Goal: Check status: Check status

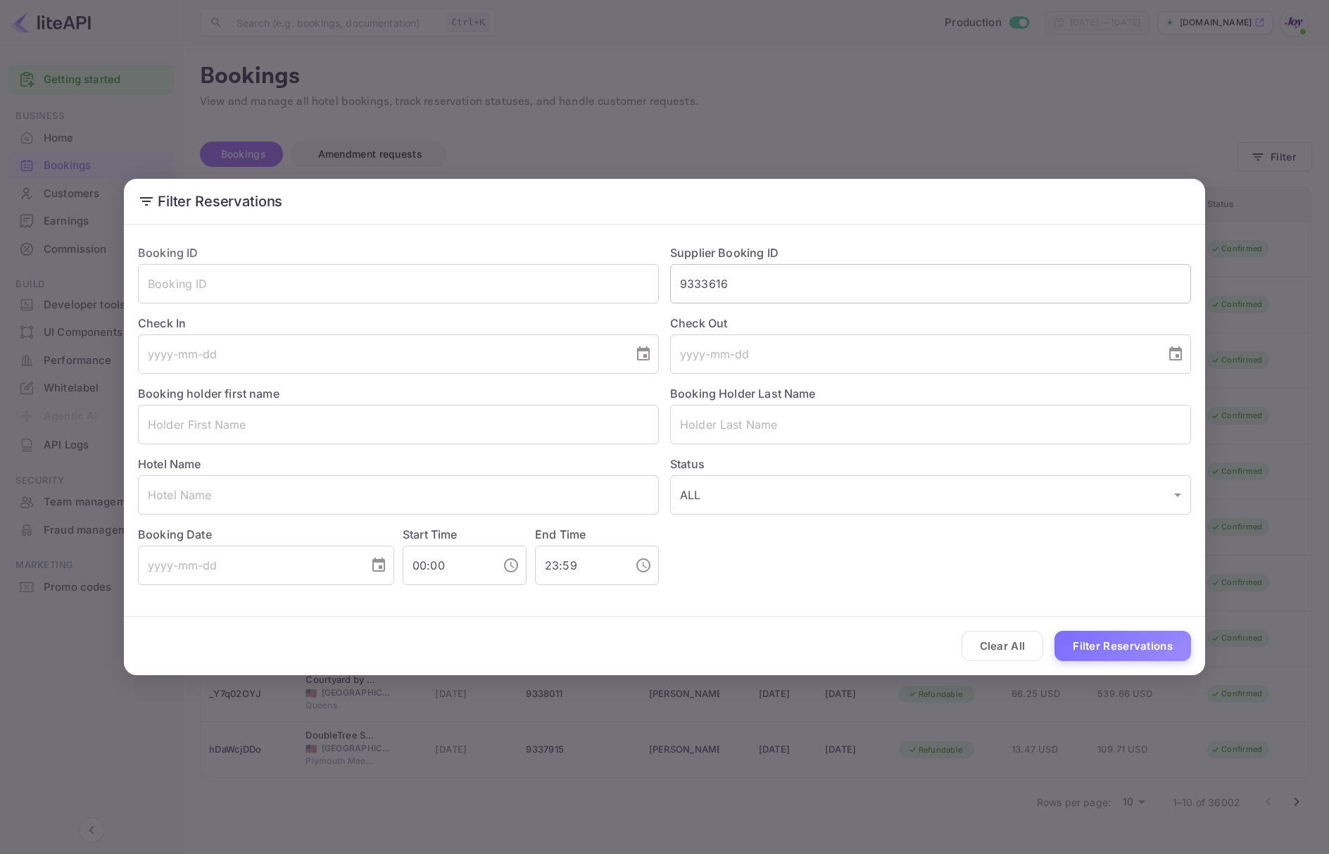
click at [955, 299] on input "9333616" at bounding box center [930, 283] width 521 height 39
paste input "7038"
type input "9337038"
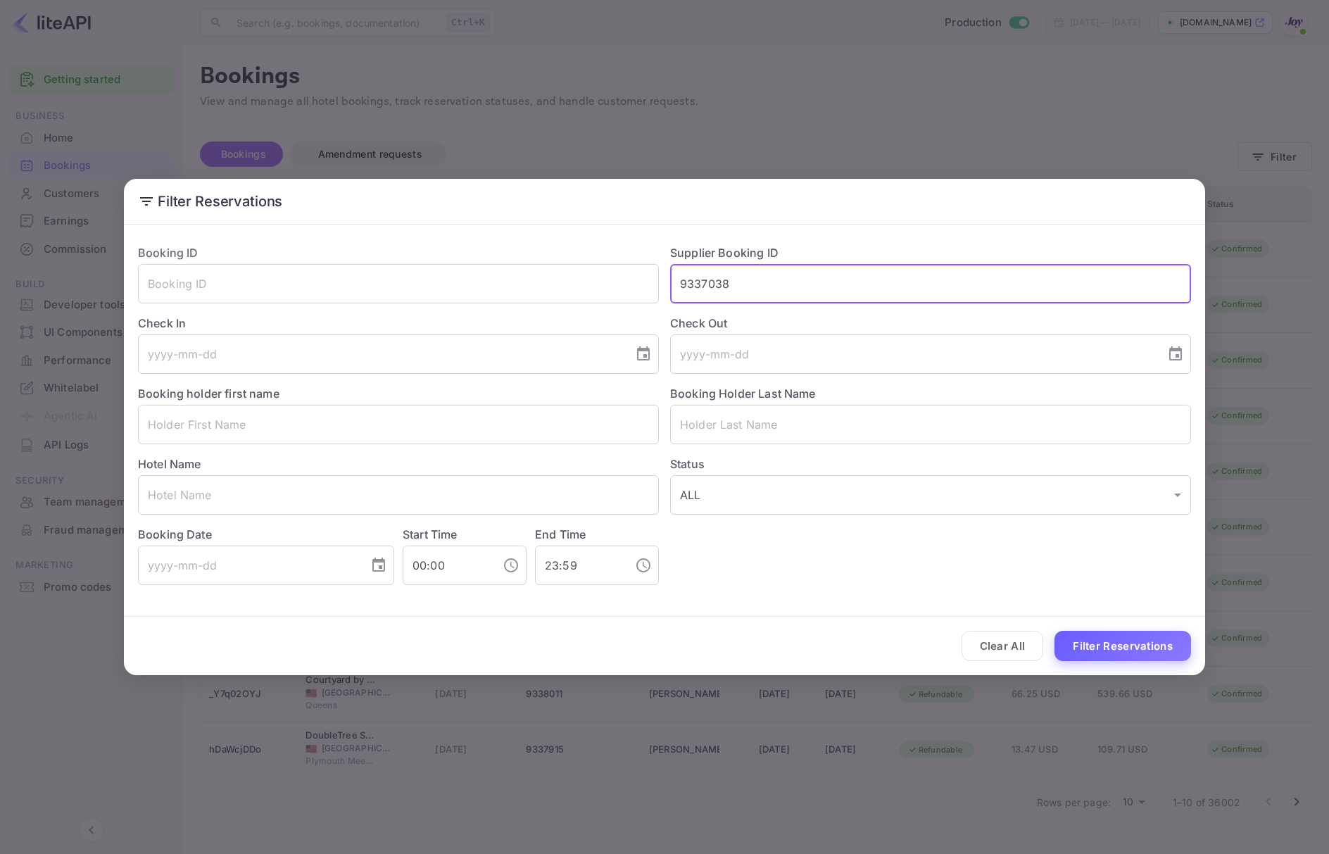
click at [1127, 651] on button "Filter Reservations" at bounding box center [1123, 646] width 137 height 30
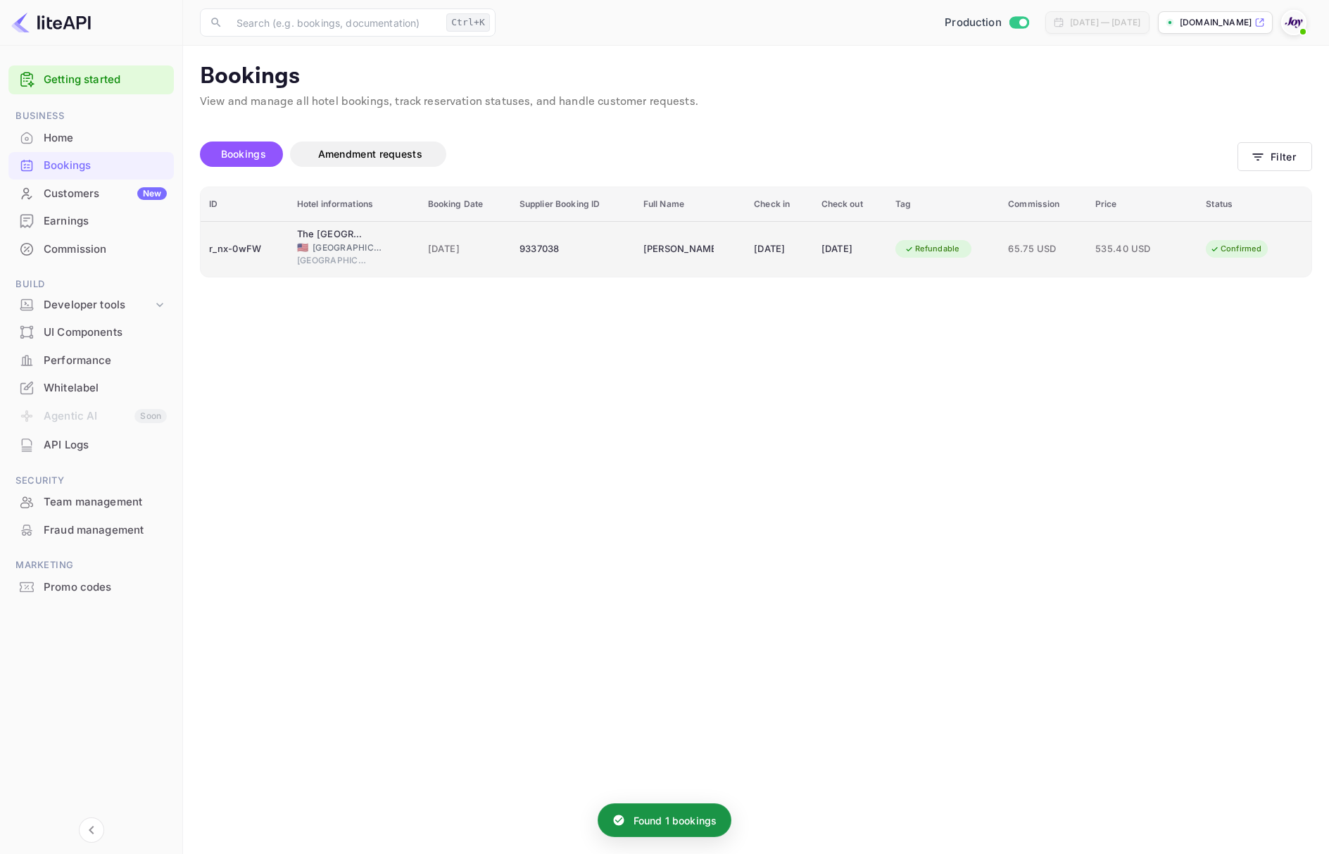
click at [1000, 254] on td "Refundable" at bounding box center [943, 249] width 113 height 56
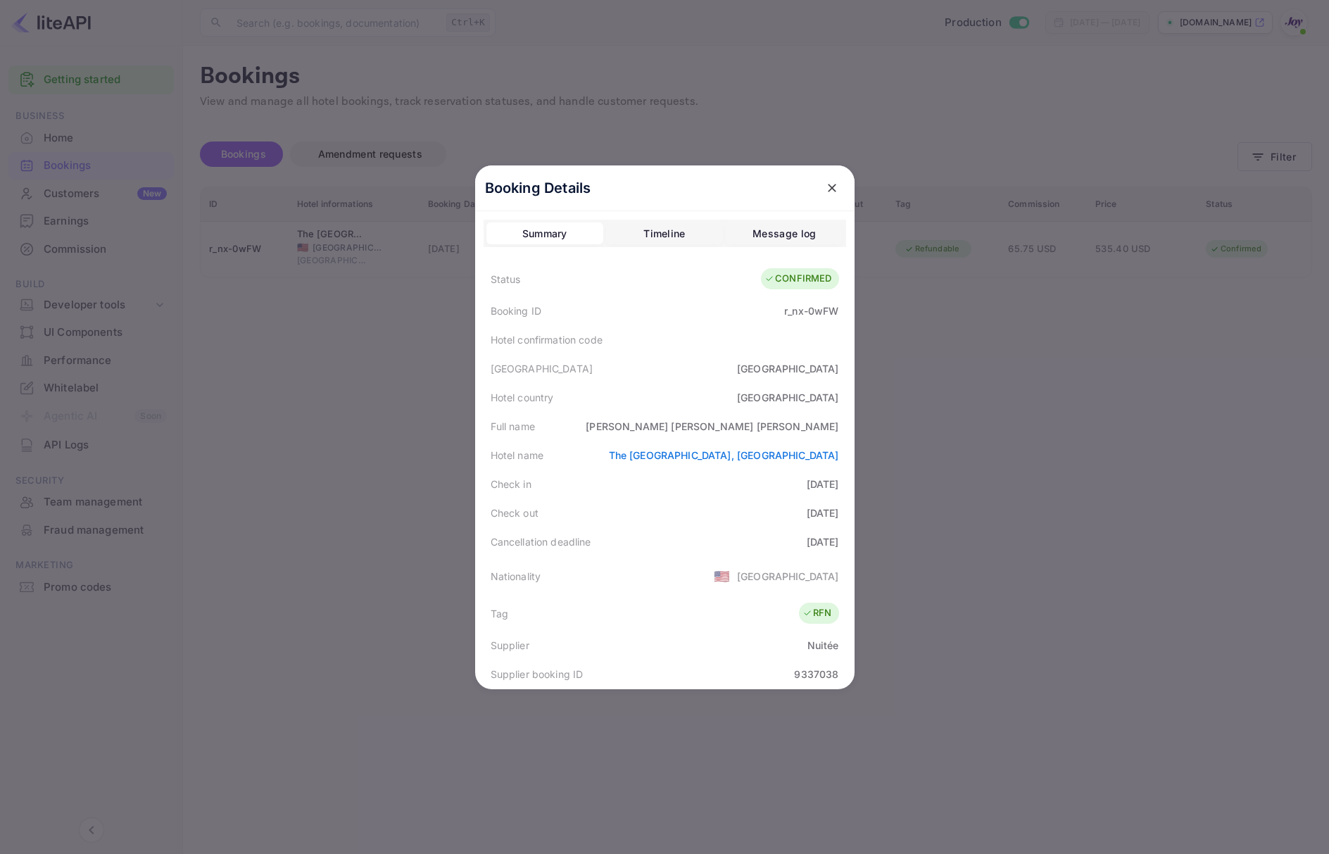
click at [959, 458] on div at bounding box center [664, 427] width 1329 height 854
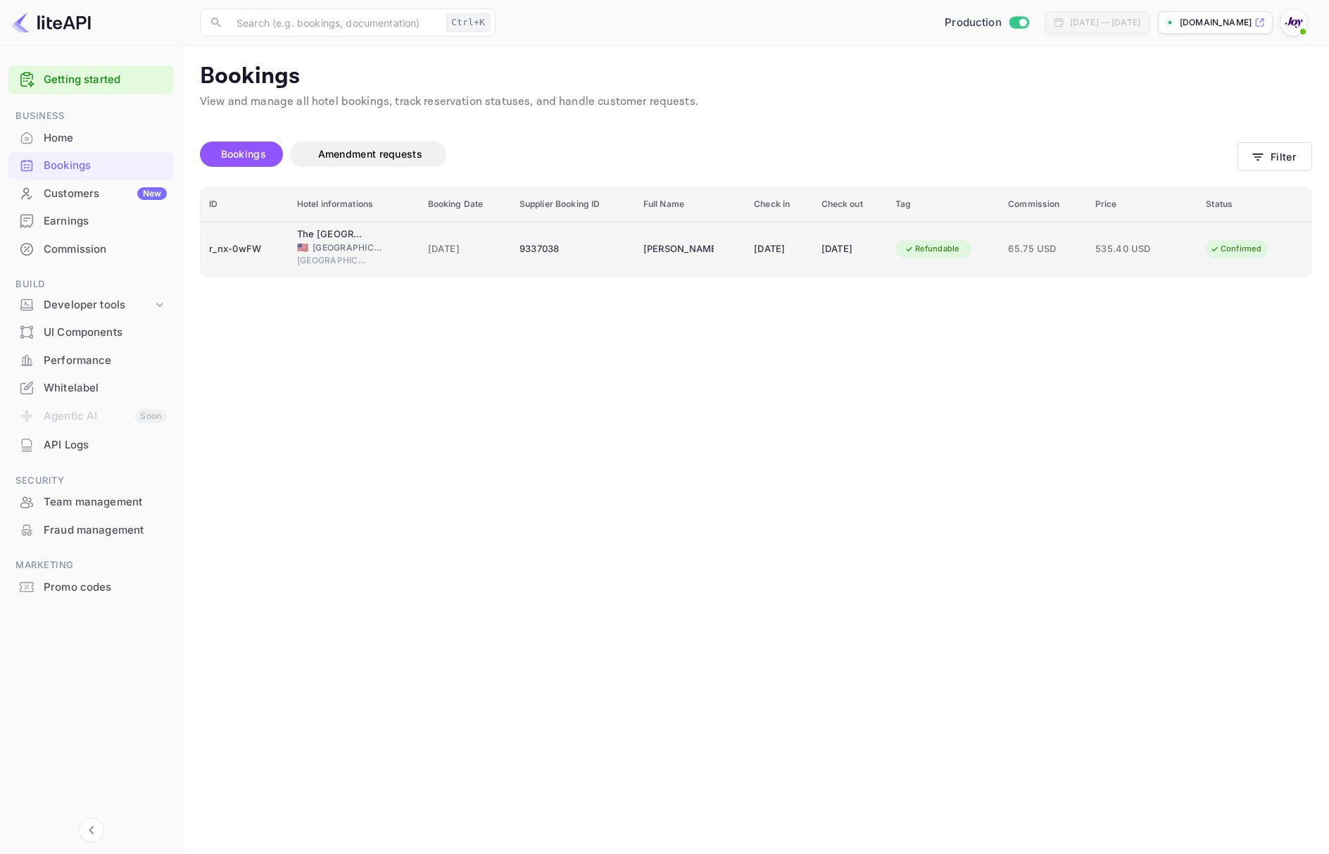
click at [406, 242] on td "The Westin Bonaventure Hotel and Suites, [GEOGRAPHIC_DATA] 🇺🇸 [GEOGRAPHIC_DATA]…" at bounding box center [354, 249] width 131 height 56
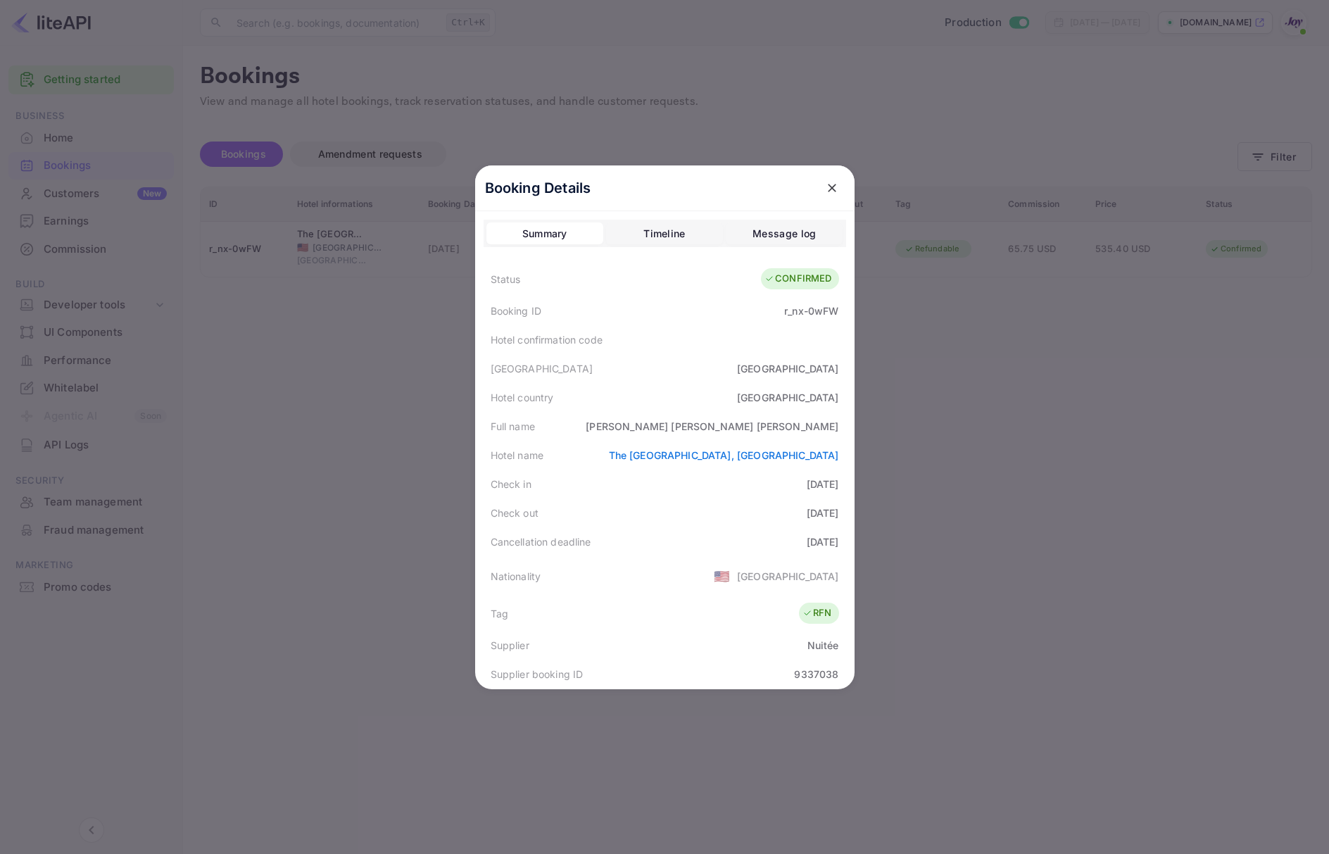
click at [820, 429] on div "[PERSON_NAME]" at bounding box center [712, 426] width 253 height 15
copy div "[PERSON_NAME]"
